Goal: Find contact information: Find contact information

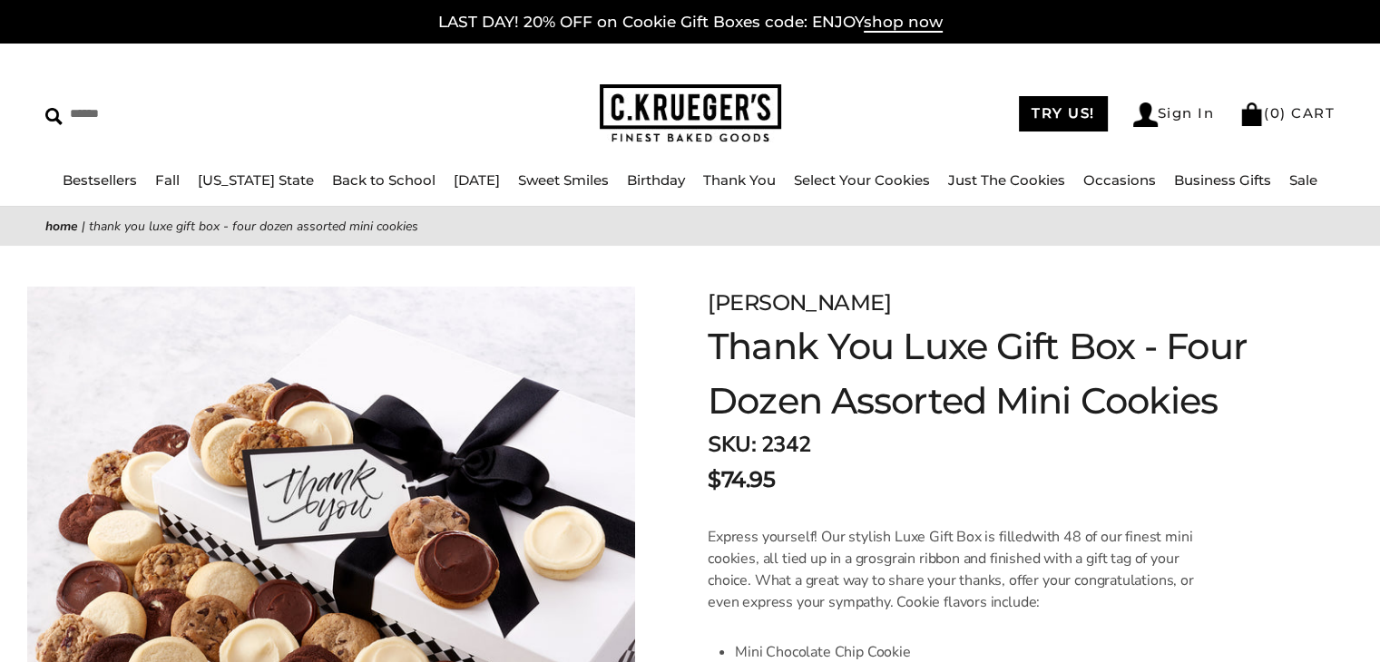
scroll to position [635, 0]
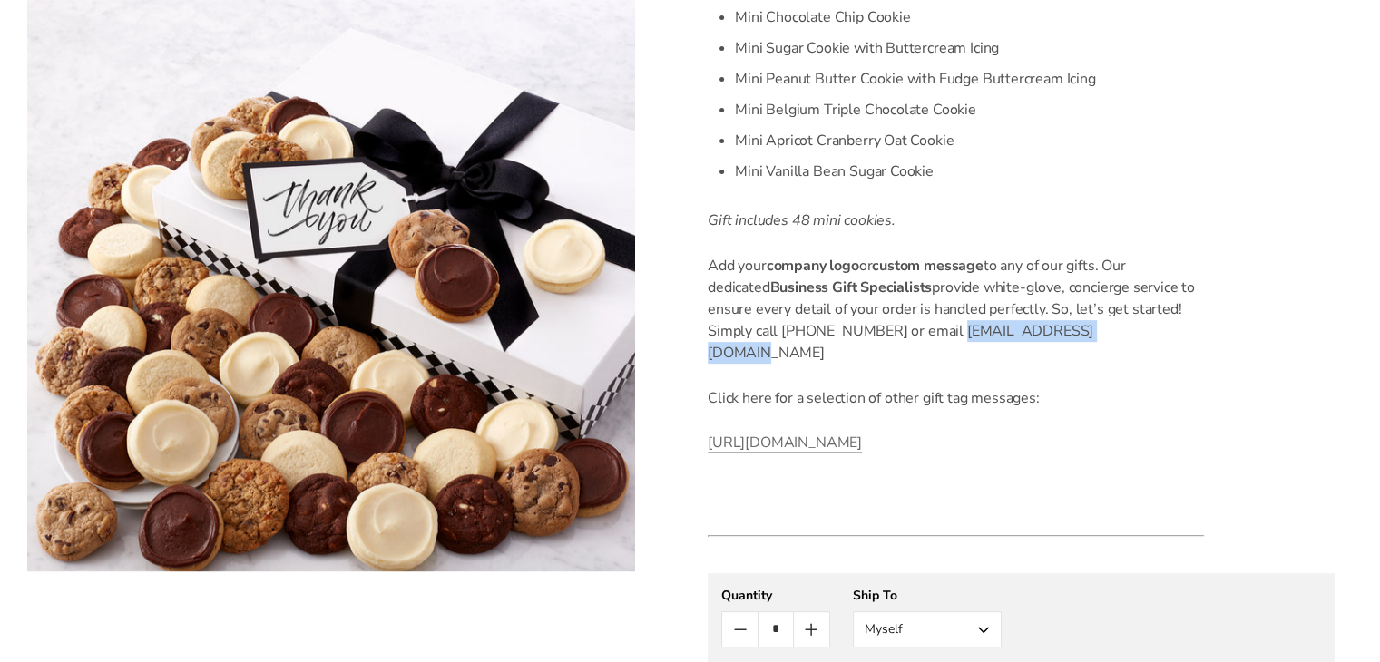
drag, startPoint x: 955, startPoint y: 331, endPoint x: 1111, endPoint y: 331, distance: 156.1
click at [1111, 331] on span "provide white-glove, concierge service to ensure every detail of your order is …" at bounding box center [951, 320] width 487 height 85
copy span "[EMAIL_ADDRESS][DOMAIN_NAME]"
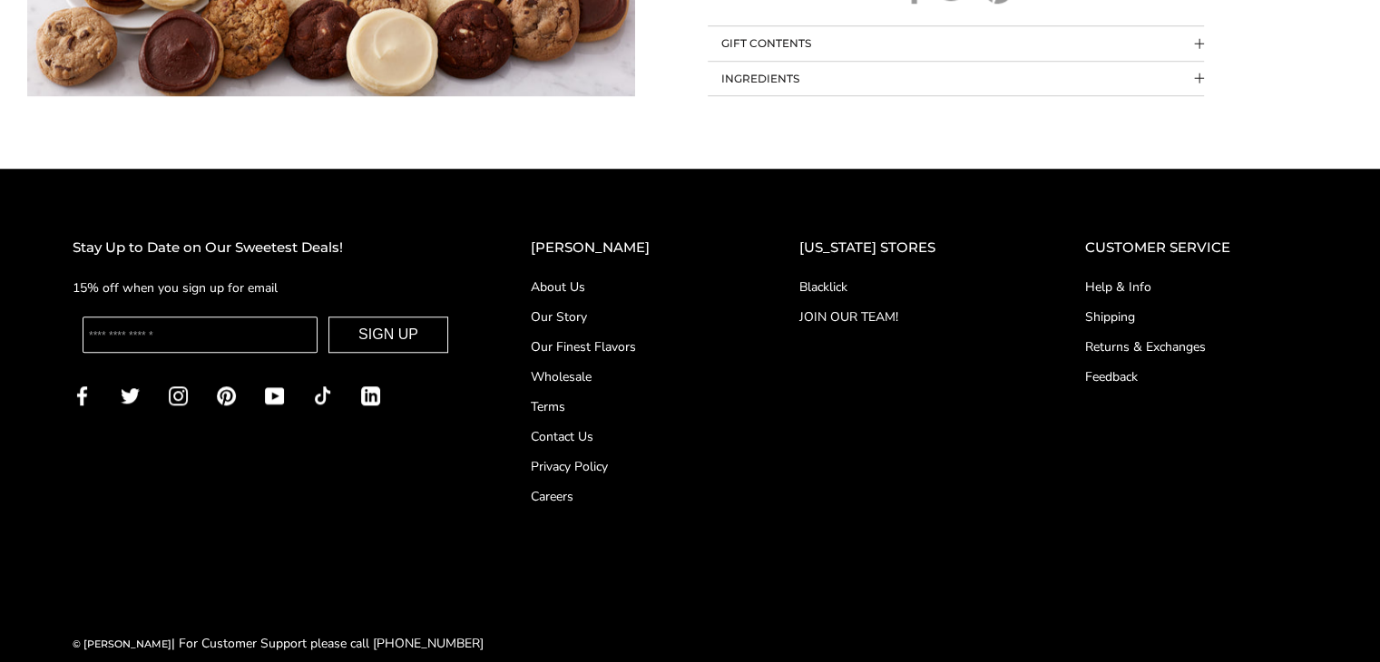
scroll to position [1386, 0]
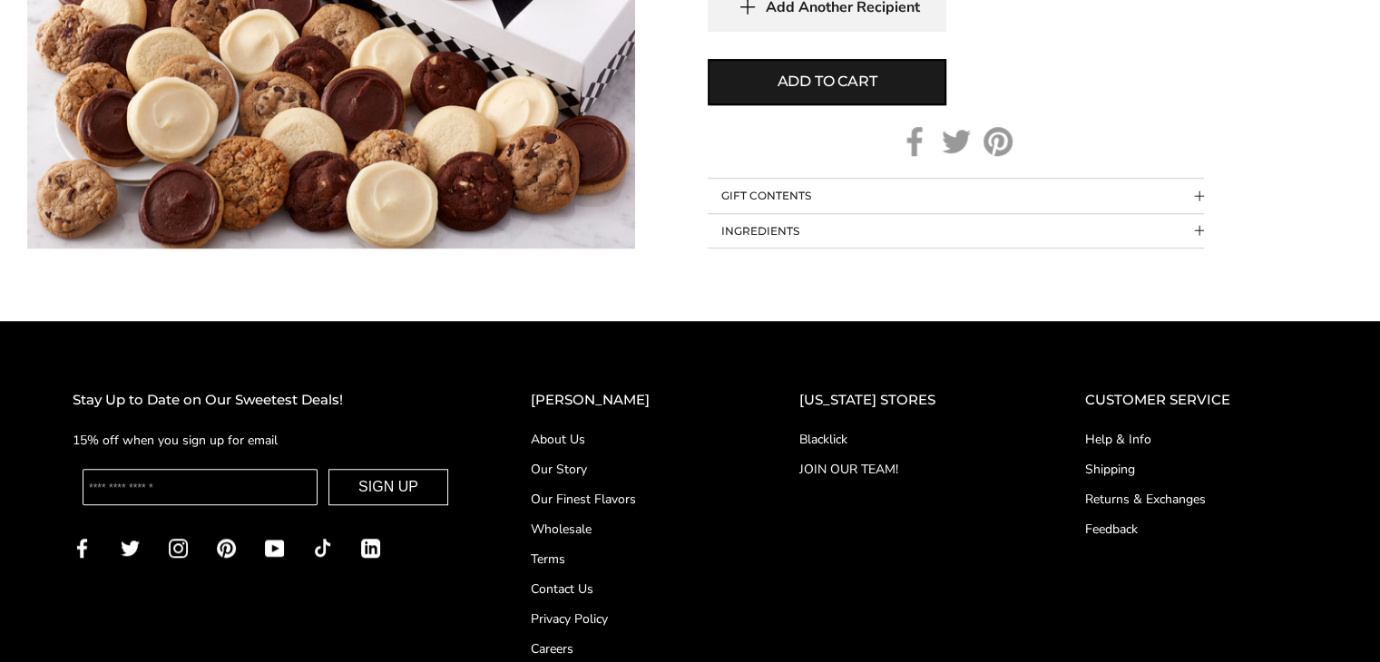
click at [603, 589] on link "Contact Us" at bounding box center [629, 589] width 196 height 19
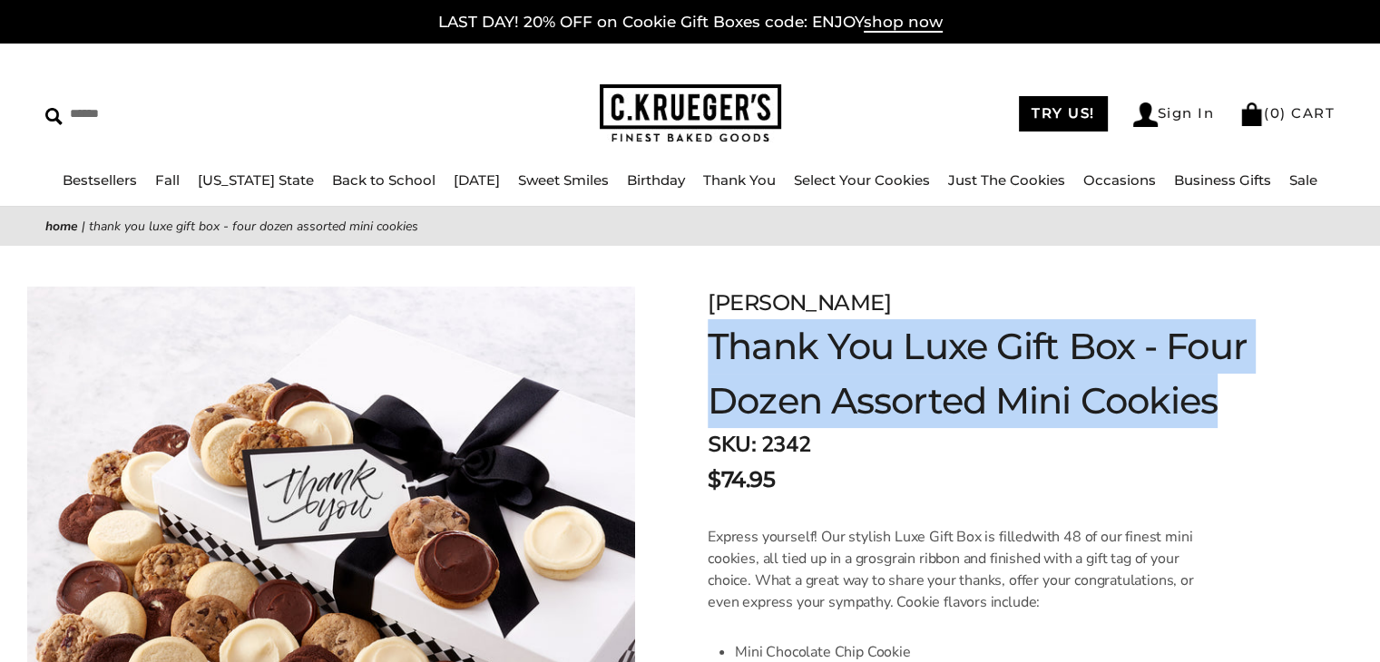
drag, startPoint x: 705, startPoint y: 345, endPoint x: 1220, endPoint y: 416, distance: 520.3
copy h1 "Thank You Luxe Gift Box - Four Dozen Assorted Mini Cookies"
